Goal: Task Accomplishment & Management: Use online tool/utility

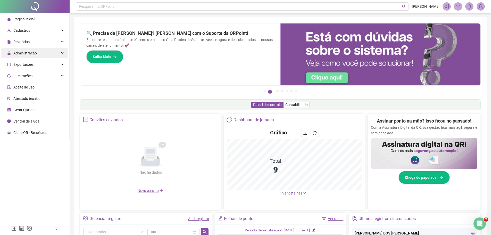
click at [60, 54] on div "Administração" at bounding box center [34, 53] width 67 height 10
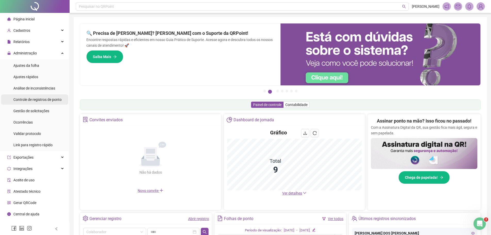
click at [57, 101] on span "Controle de registros de ponto" at bounding box center [37, 99] width 48 height 4
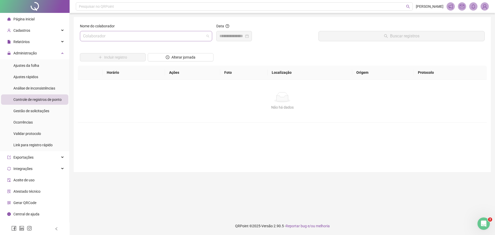
click at [85, 38] on input "search" at bounding box center [143, 36] width 121 height 10
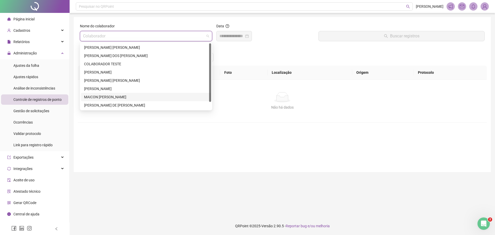
click at [113, 97] on div "MAICON [PERSON_NAME]" at bounding box center [146, 97] width 124 height 6
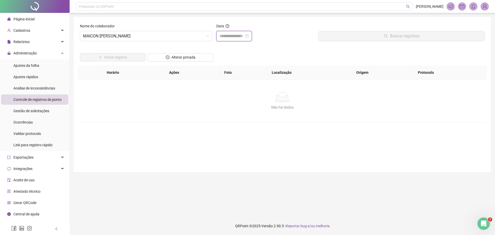
click at [220, 35] on input at bounding box center [231, 36] width 25 height 6
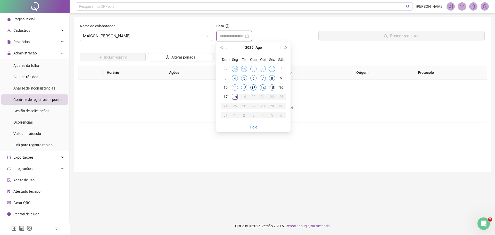
type input "**********"
drag, startPoint x: 272, startPoint y: 88, endPoint x: 285, endPoint y: 68, distance: 23.7
click at [273, 86] on div "15" at bounding box center [272, 87] width 6 height 6
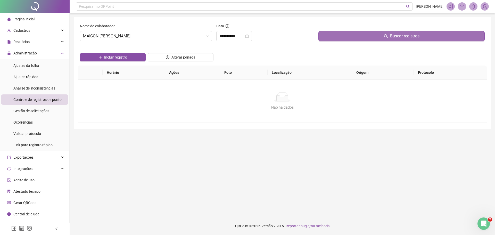
click at [351, 36] on button "Buscar registros" at bounding box center [401, 36] width 166 height 10
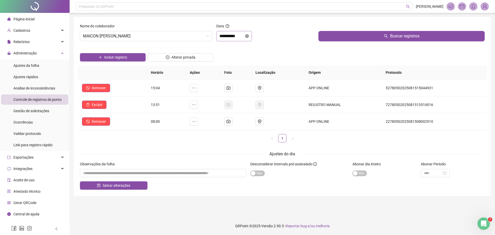
click at [249, 35] on icon "close-circle" at bounding box center [247, 36] width 4 height 4
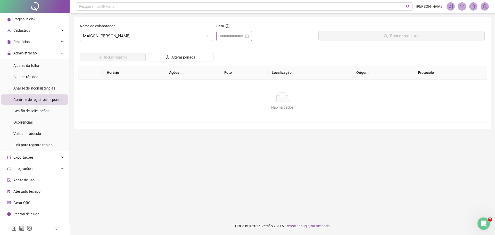
click at [249, 35] on div at bounding box center [233, 36] width 29 height 6
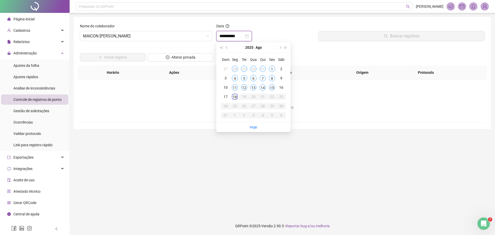
type input "**********"
drag, startPoint x: 234, startPoint y: 98, endPoint x: 241, endPoint y: 94, distance: 8.3
click at [234, 97] on div "18" at bounding box center [235, 97] width 6 height 6
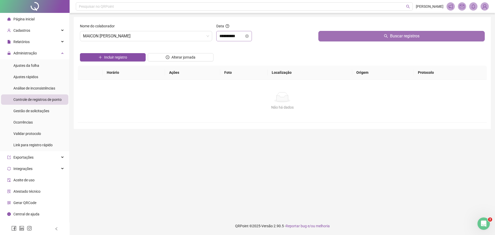
click at [367, 37] on button "Buscar registros" at bounding box center [401, 36] width 166 height 10
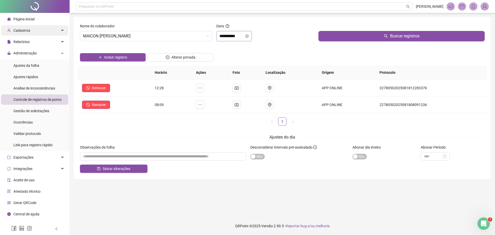
click at [31, 30] on div "Cadastros" at bounding box center [34, 30] width 67 height 10
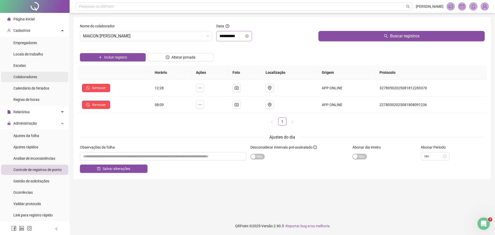
click at [39, 76] on li "Colaboradores" at bounding box center [34, 77] width 67 height 10
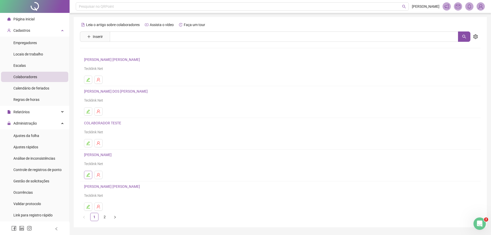
click at [87, 174] on icon "edit" at bounding box center [88, 175] width 4 height 4
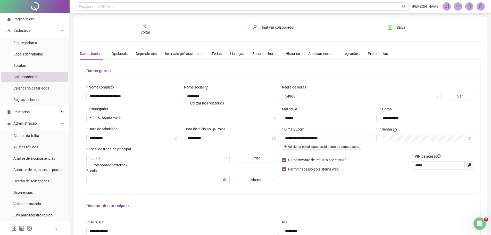
type input "**********"
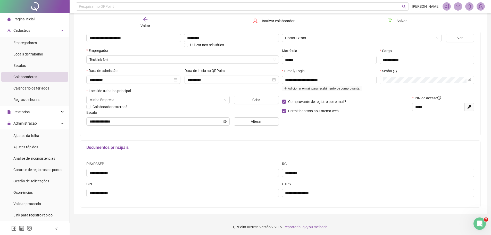
scroll to position [59, 0]
